Goal: Information Seeking & Learning: Learn about a topic

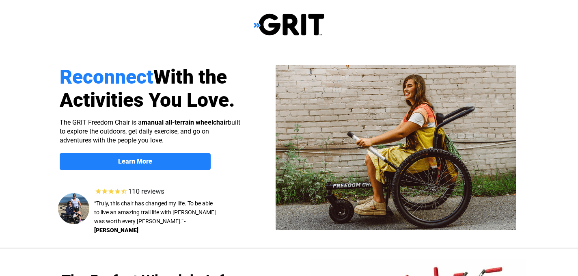
select select "US"
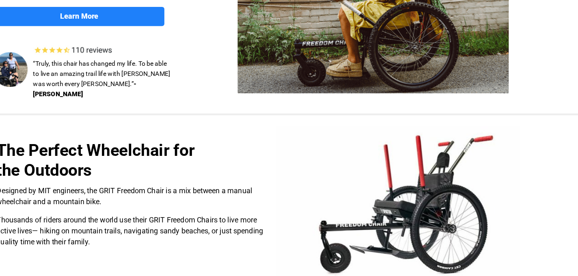
scroll to position [119, 0]
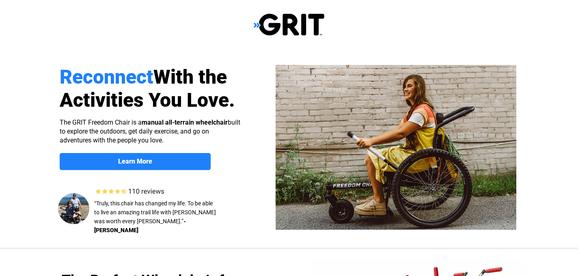
select select "US"
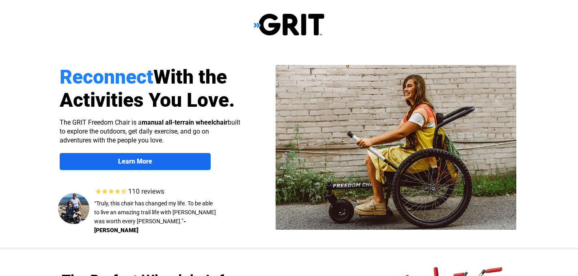
click at [135, 158] on strong "Learn More" at bounding box center [135, 161] width 34 height 8
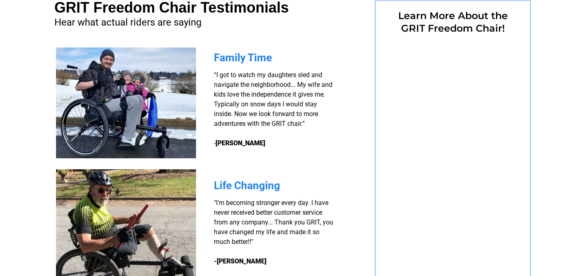
select select "US"
